Goal: Use online tool/utility: Utilize a website feature to perform a specific function

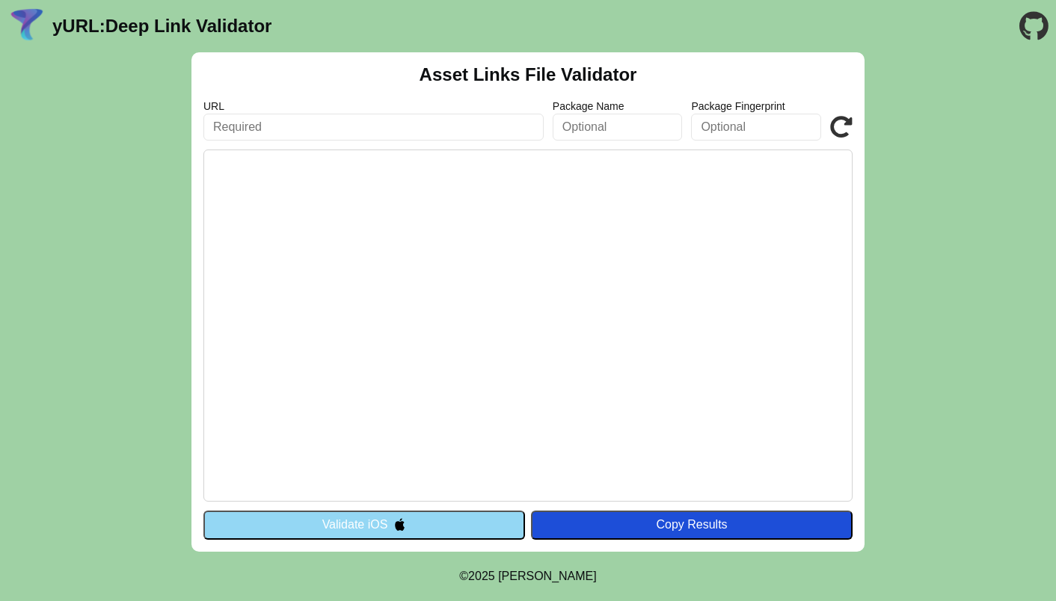
click at [376, 532] on button "Validate iOS" at bounding box center [364, 525] width 322 height 28
click at [331, 192] on pre at bounding box center [527, 326] width 649 height 352
click at [928, 31] on header "yURL: Deep Link Validator" at bounding box center [528, 26] width 1056 height 52
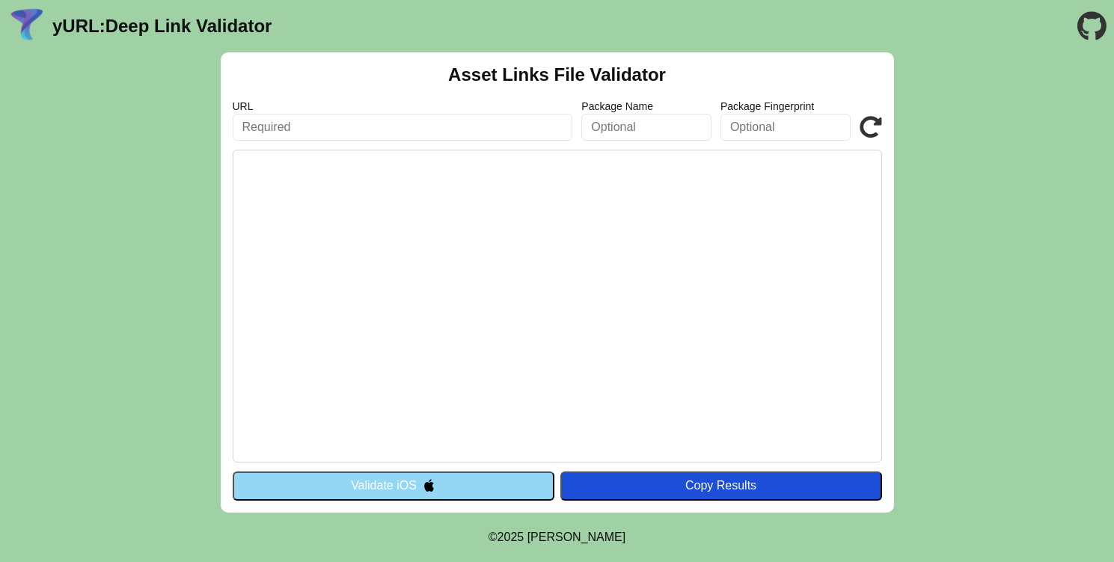
click at [403, 162] on pre at bounding box center [557, 306] width 649 height 313
click at [381, 134] on input "text" at bounding box center [403, 127] width 340 height 27
paste input "[URL][DOMAIN_NAME]"
type input "[URL][DOMAIN_NAME]"
click button "Validate" at bounding box center [0, 0] width 0 height 0
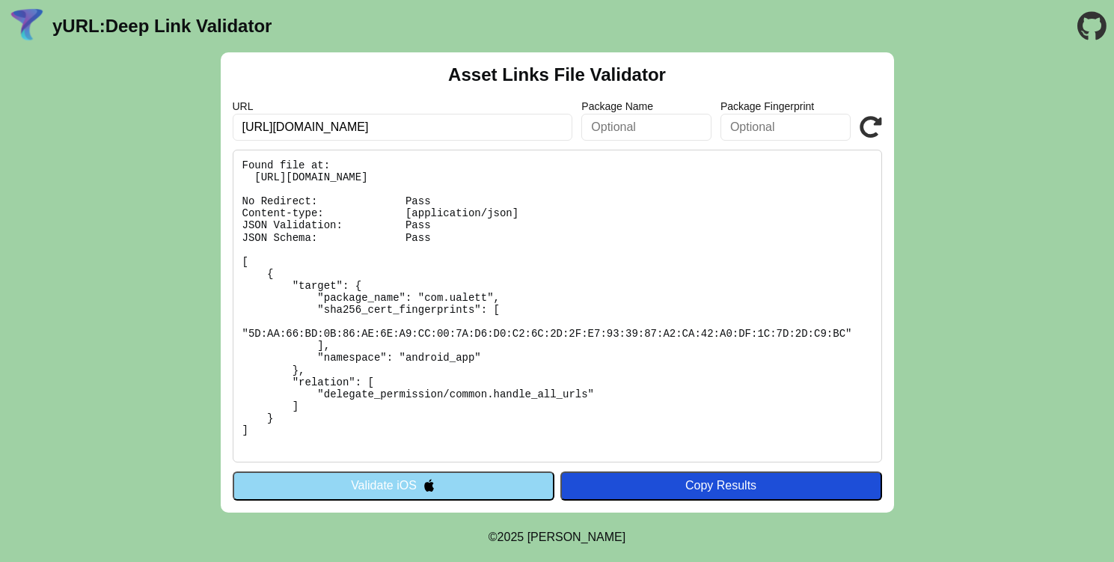
click at [429, 228] on pre "Found file at: https://ualett.link/.well-known/assetlinks.json No Redirect: Pas…" at bounding box center [557, 306] width 649 height 313
click at [288, 194] on pre "Found file at: https://ualett.link/.well-known/assetlinks.json No Redirect: Pas…" at bounding box center [557, 306] width 649 height 313
drag, startPoint x: 443, startPoint y: 197, endPoint x: 384, endPoint y: 201, distance: 59.9
click at [384, 201] on pre "Found file at: https://ualett.link/.well-known/assetlinks.json No Redirect: Pas…" at bounding box center [557, 306] width 649 height 313
drag, startPoint x: 388, startPoint y: 224, endPoint x: 319, endPoint y: 224, distance: 69.6
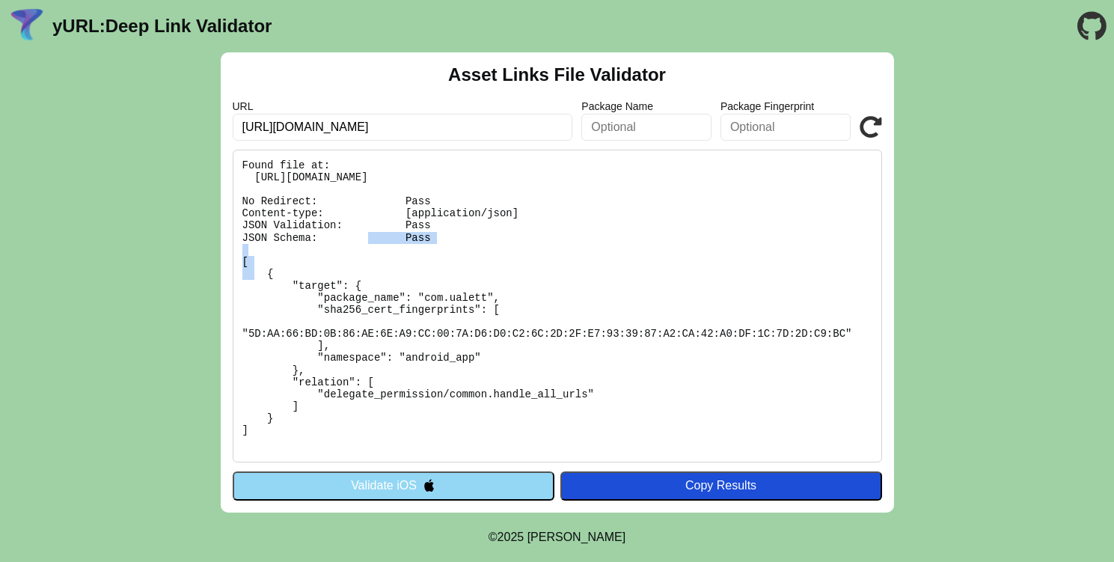
click at [319, 224] on pre "Found file at: https://ualett.link/.well-known/assetlinks.json No Redirect: Pas…" at bounding box center [557, 306] width 649 height 313
drag, startPoint x: 430, startPoint y: 236, endPoint x: 283, endPoint y: 237, distance: 146.6
click at [283, 237] on pre "Found file at: https://ualett.link/.well-known/assetlinks.json No Redirect: Pas…" at bounding box center [557, 306] width 649 height 313
drag, startPoint x: 527, startPoint y: 212, endPoint x: 280, endPoint y: 218, distance: 246.1
click at [280, 218] on pre "Found file at: https://ualett.link/.well-known/assetlinks.json No Redirect: Pas…" at bounding box center [557, 306] width 649 height 313
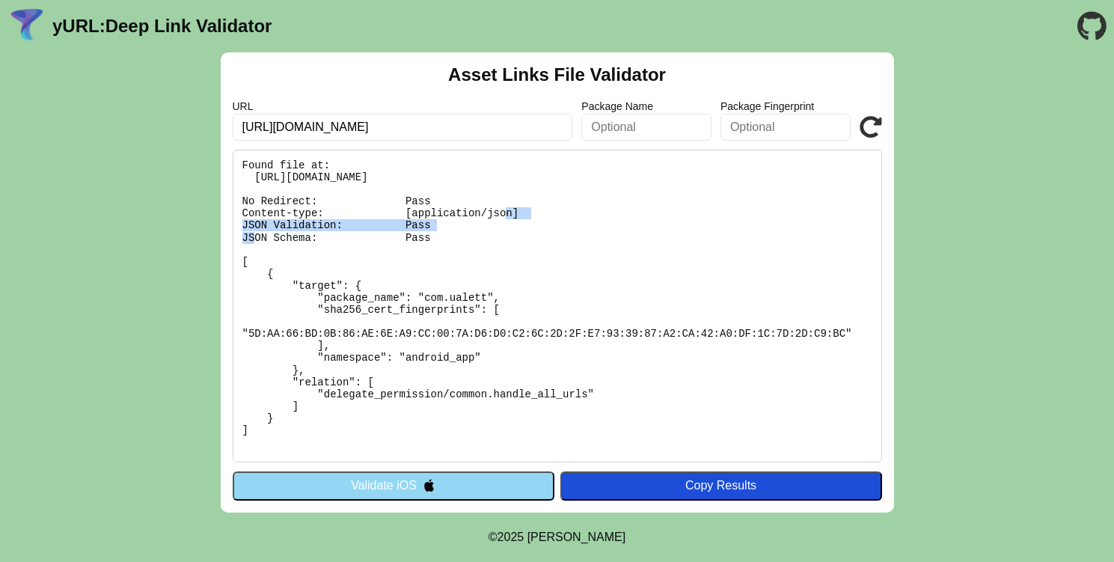
click at [280, 218] on pre "Found file at: https://ualett.link/.well-known/assetlinks.json No Redirect: Pas…" at bounding box center [557, 306] width 649 height 313
click at [346, 471] on button "Validate iOS" at bounding box center [394, 485] width 322 height 28
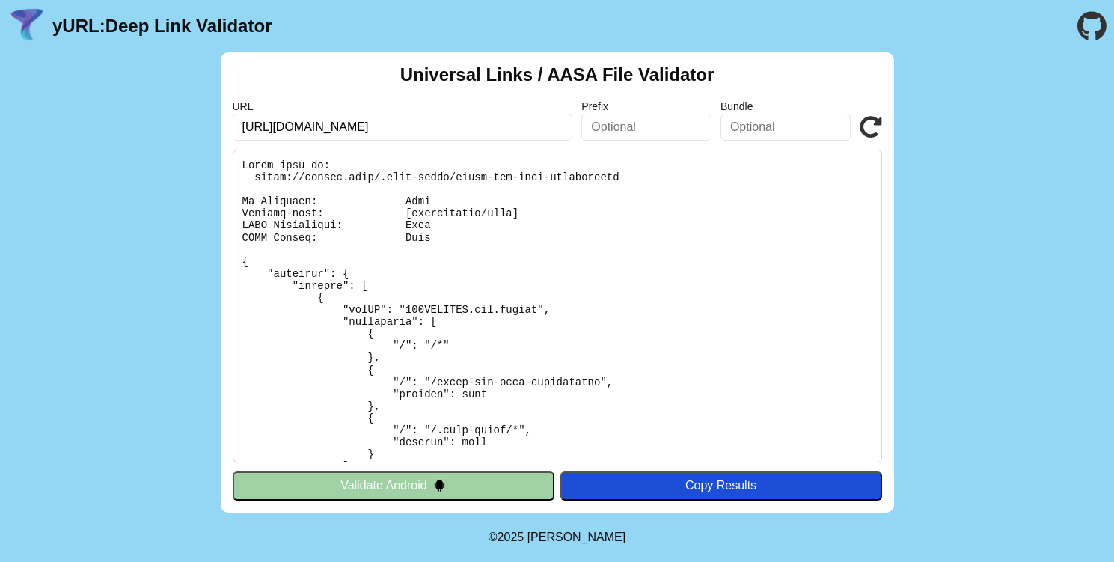
click at [876, 128] on icon at bounding box center [870, 127] width 22 height 22
click at [420, 129] on input "https://ualett.link/.well-known/assetlinks.json" at bounding box center [403, 127] width 340 height 27
paste input "pple-app-site-associati"
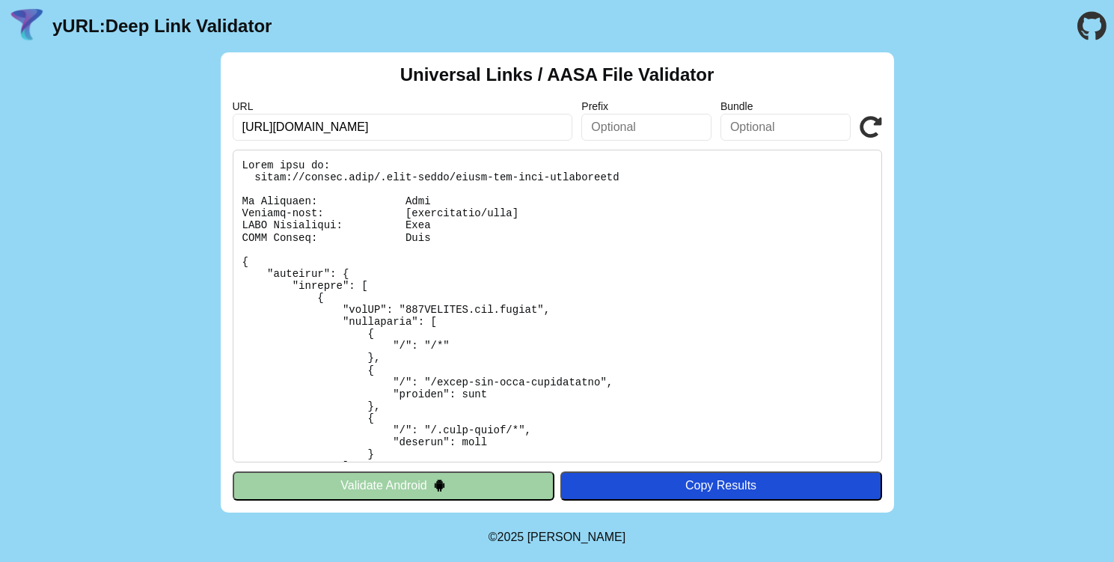
type input "[URL][DOMAIN_NAME]"
click button "Validate" at bounding box center [0, 0] width 0 height 0
click at [91, 17] on link "yURL: Deep Link Validator" at bounding box center [161, 26] width 219 height 21
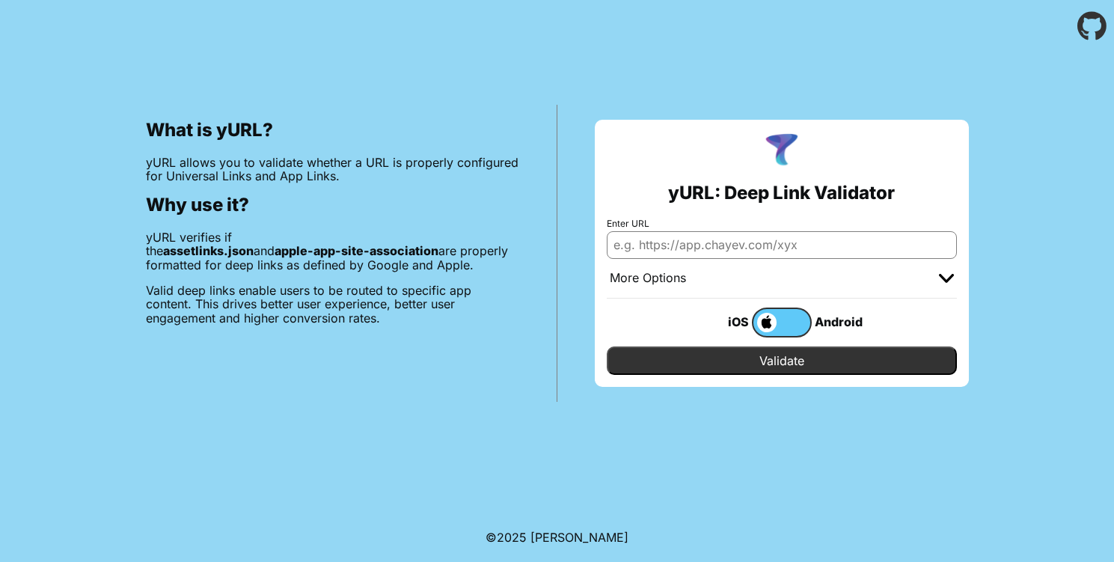
click at [776, 328] on label at bounding box center [782, 322] width 60 height 30
click at [0, 0] on input "checkbox" at bounding box center [0, 0] width 0 height 0
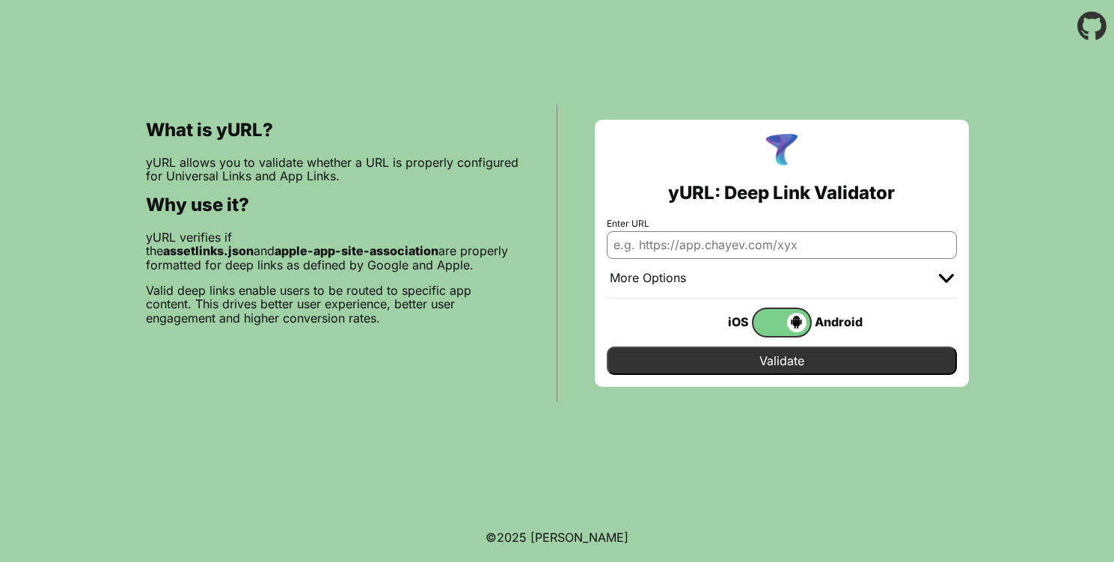
click at [780, 325] on span at bounding box center [779, 322] width 53 height 19
click at [0, 0] on input "checkbox" at bounding box center [0, 0] width 0 height 0
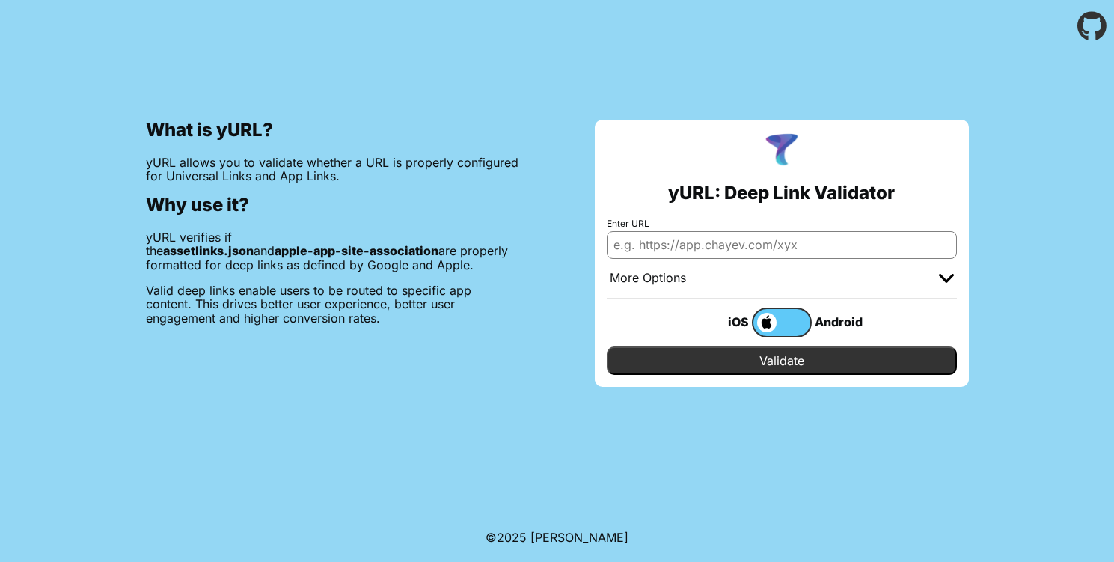
drag, startPoint x: 771, startPoint y: 357, endPoint x: 693, endPoint y: 255, distance: 128.6
click at [695, 260] on form "Enter URL More Options Apple App Prefix Bundle Identifier iOS Android Validate" at bounding box center [782, 296] width 350 height 157
click at [690, 248] on input "Enter URL" at bounding box center [782, 244] width 350 height 27
paste input "[URL][DOMAIN_NAME]"
type input "[URL][DOMAIN_NAME]"
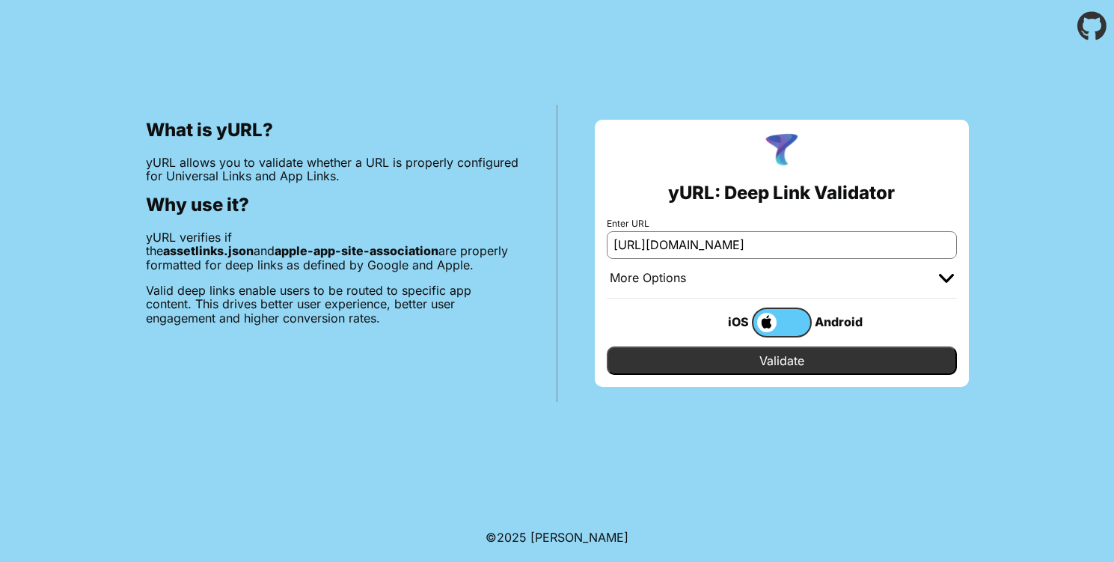
click at [779, 360] on input "Validate" at bounding box center [782, 360] width 350 height 28
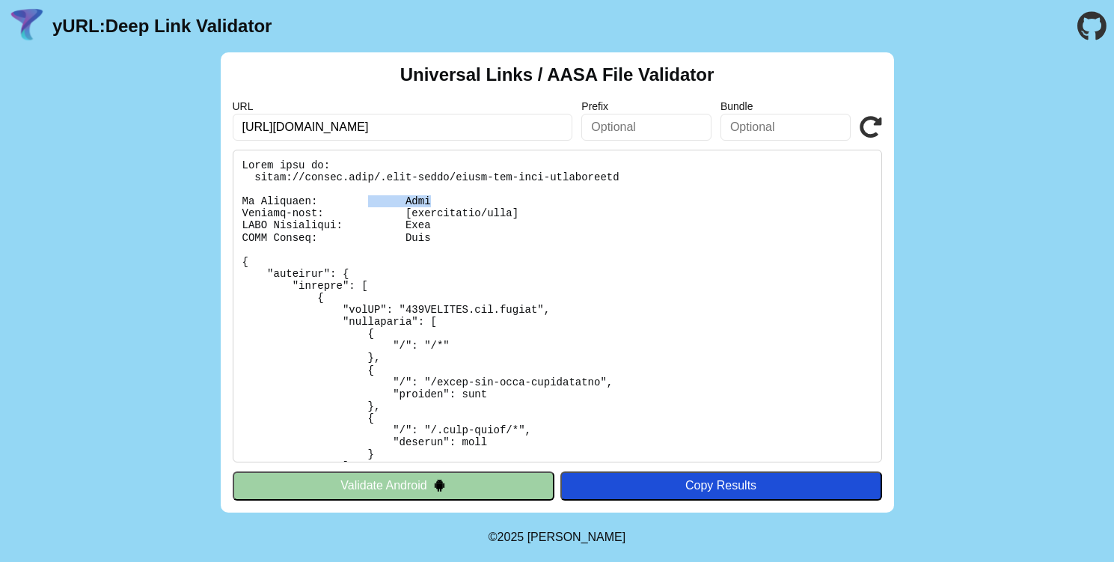
drag, startPoint x: 434, startPoint y: 199, endPoint x: 364, endPoint y: 199, distance: 69.6
click at [363, 199] on pre at bounding box center [557, 306] width 649 height 313
drag, startPoint x: 432, startPoint y: 224, endPoint x: 367, endPoint y: 218, distance: 64.6
click at [369, 218] on pre at bounding box center [557, 306] width 649 height 313
drag, startPoint x: 375, startPoint y: 230, endPoint x: 346, endPoint y: 228, distance: 29.3
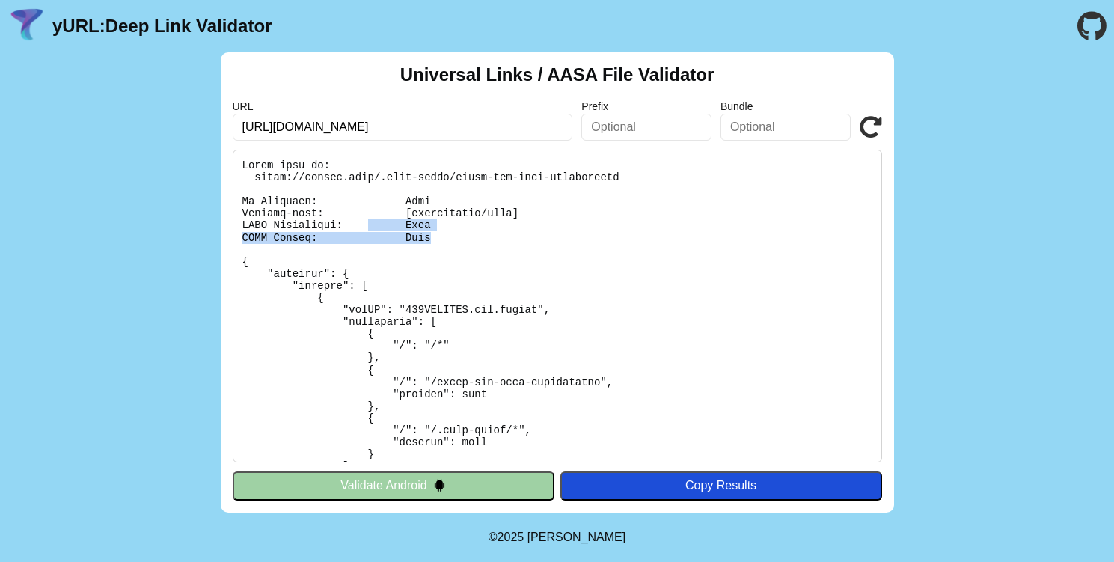
click at [349, 228] on pre at bounding box center [557, 306] width 649 height 313
